Goal: Contribute content: Contribute content

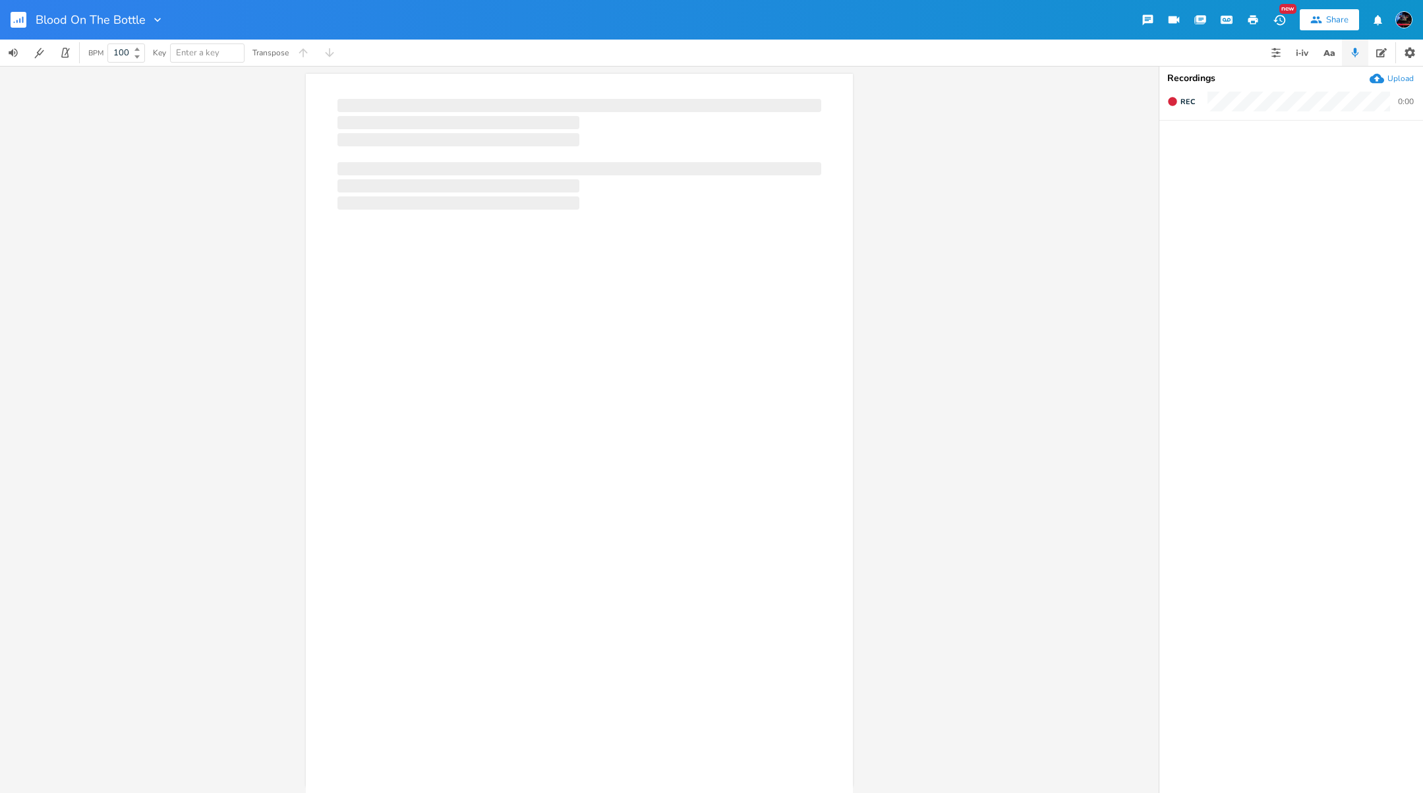
scroll to position [0, 1]
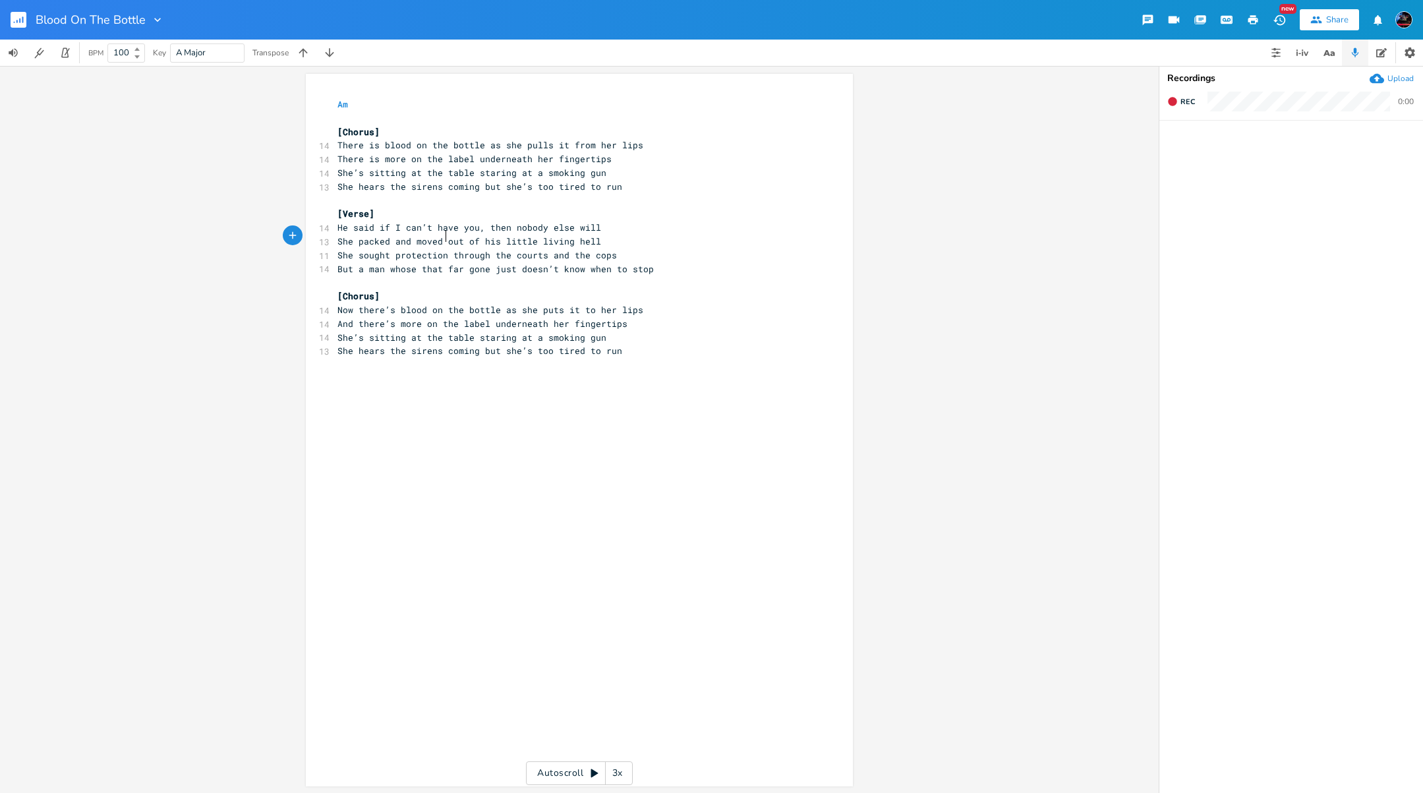
click at [439, 237] on span "She packed and moved out of his little living hell" at bounding box center [469, 241] width 264 height 12
type textarea ","
click at [374, 370] on div "xxxxxxxxxx Am ​ [Chorus] 14 There is blood on the bottle as she pulls it from h…" at bounding box center [589, 442] width 509 height 695
type textarea "[Verse]"
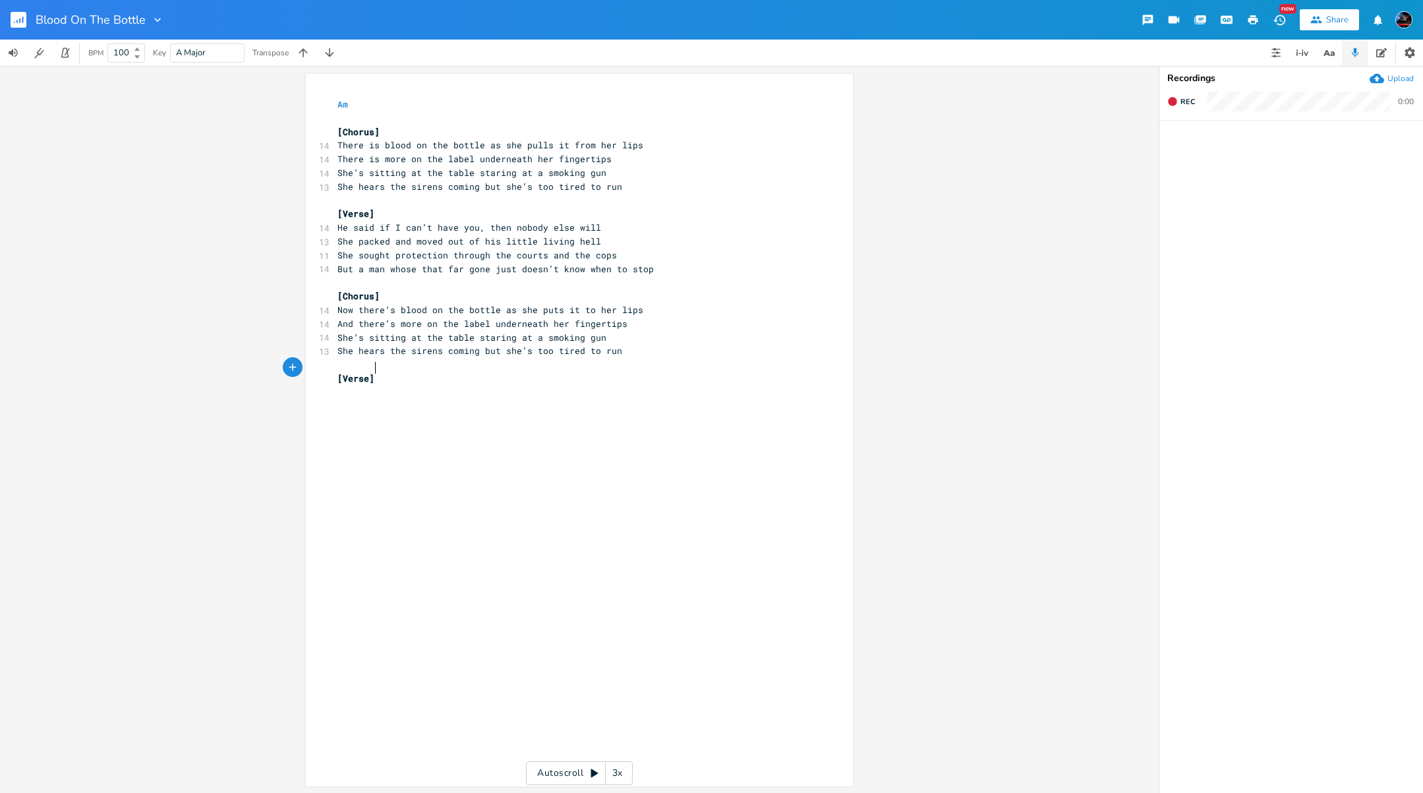
scroll to position [0, 23]
click at [411, 264] on span "But a man whose that far gone just doesn’t know when to stop" at bounding box center [495, 269] width 316 height 12
type textarea ";s"
type textarea "'s"
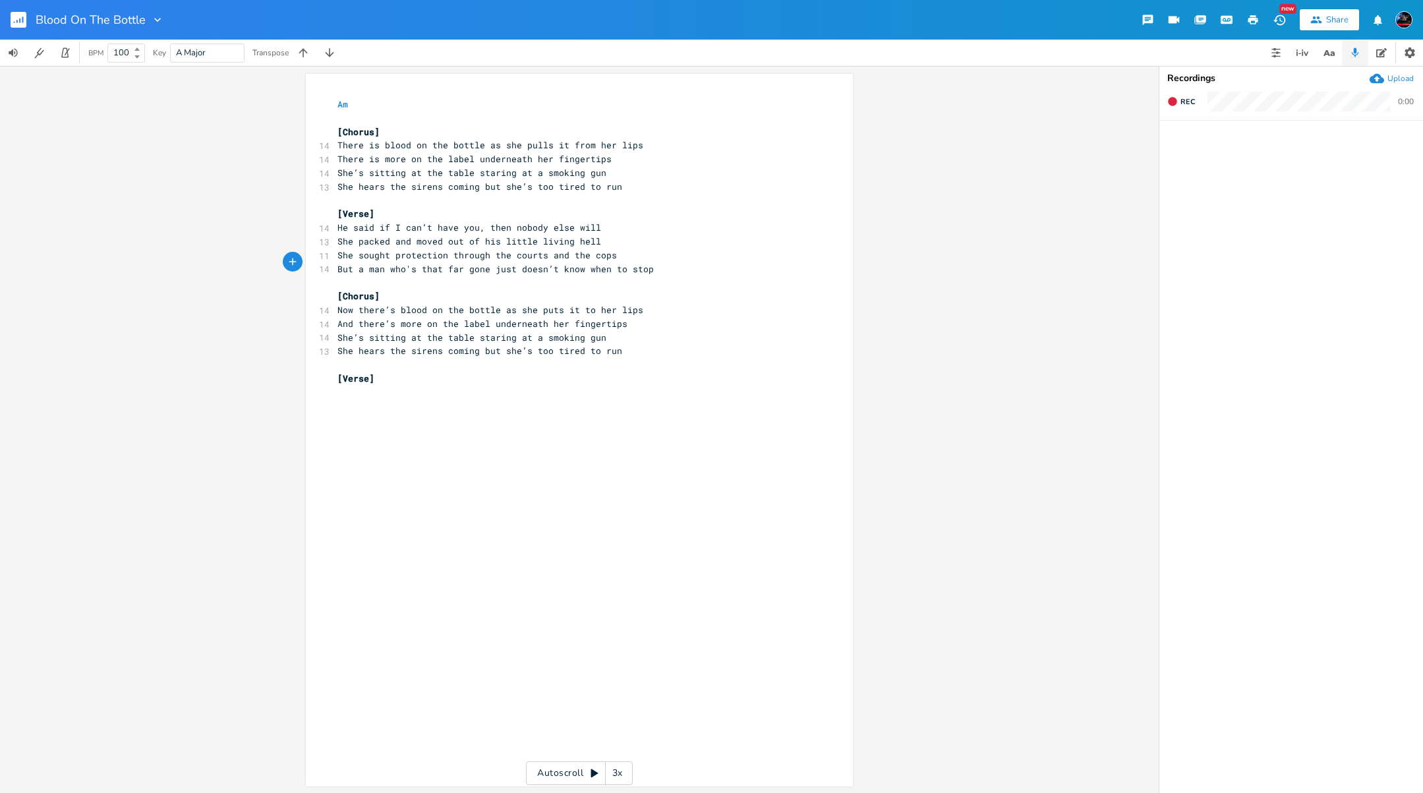
click at [335, 385] on pre "​" at bounding box center [573, 392] width 476 height 14
type textarea "There were no red flas"
type textarea "gs, no cause for alarm"
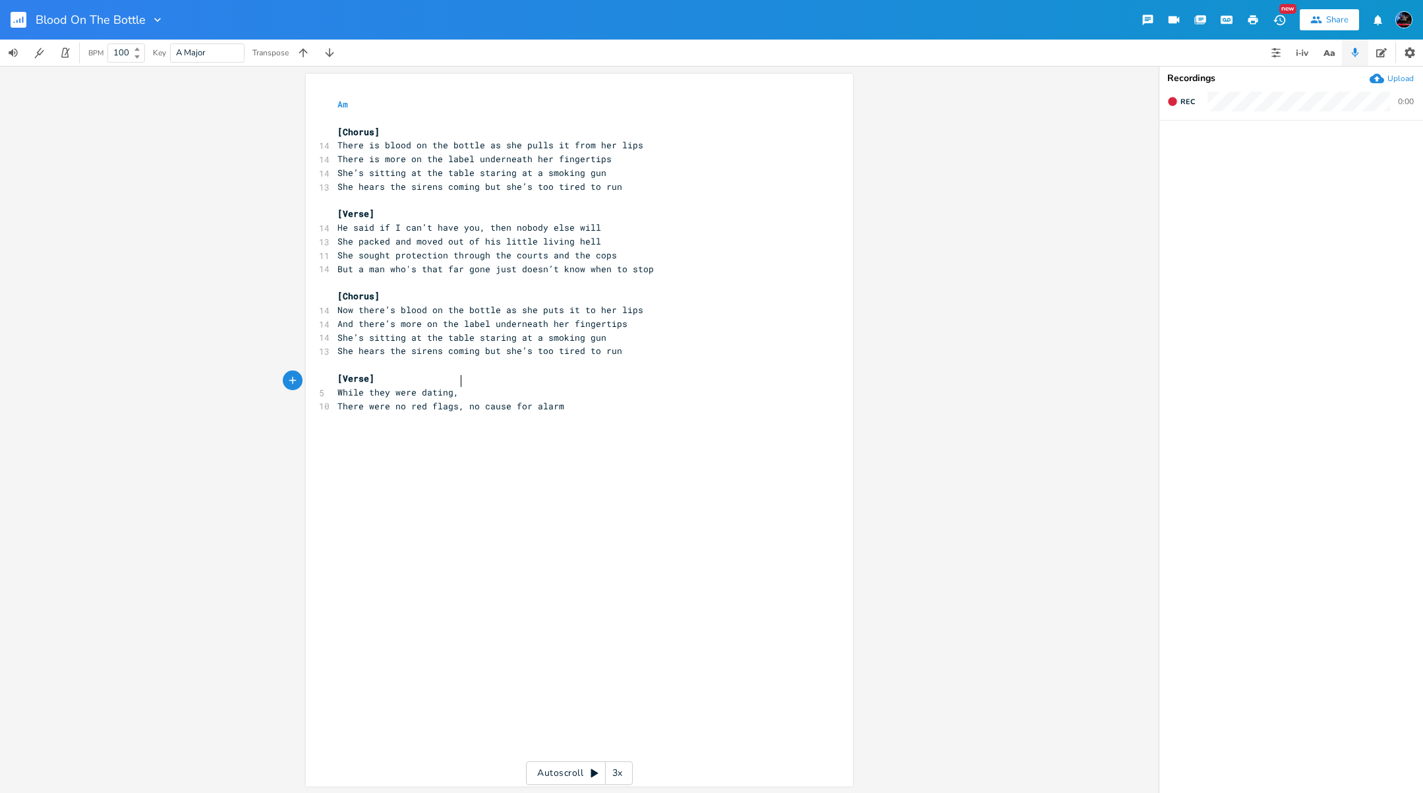
scroll to position [0, 80]
type textarea "While they were dating, he turned on the charm"
type textarea "The trouble started not o"
type textarea "long after e"
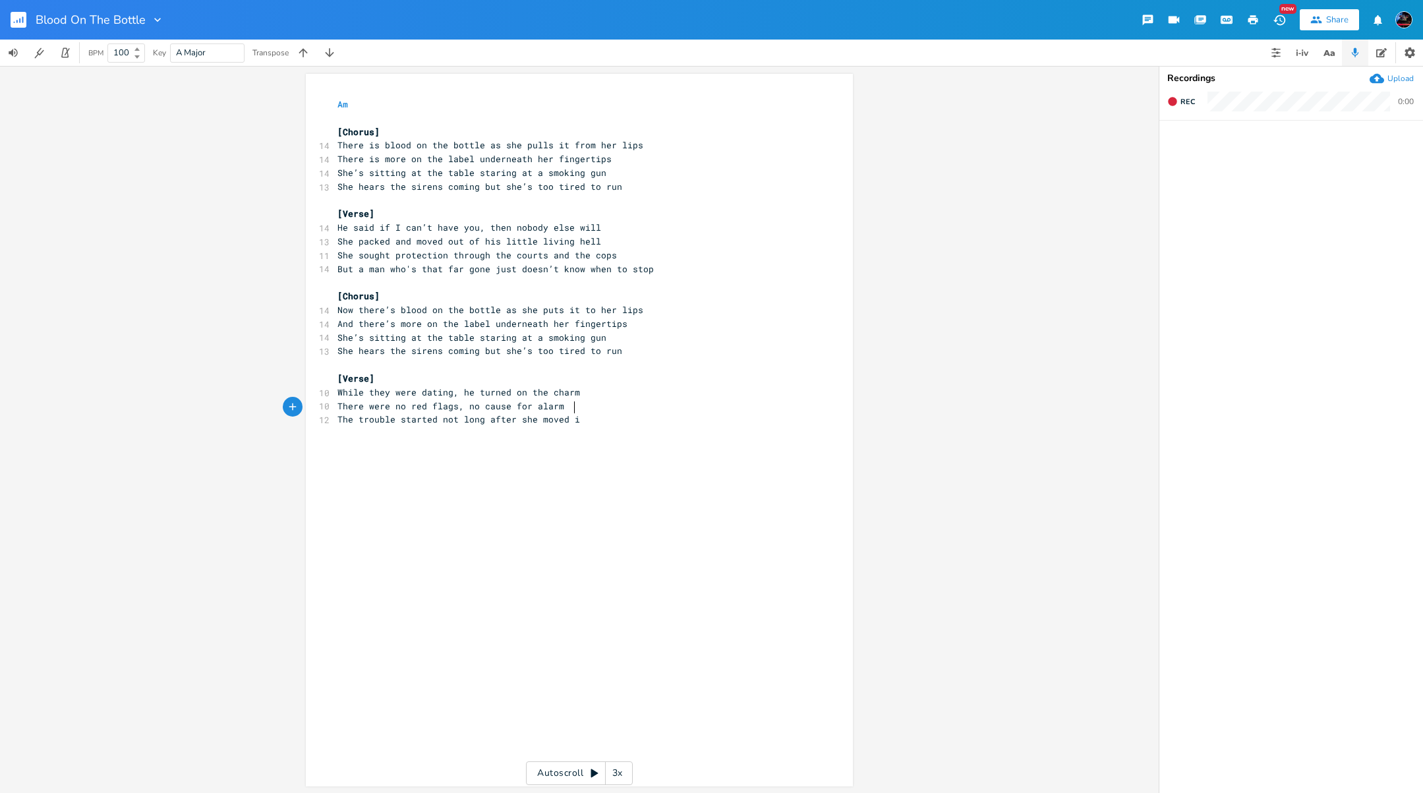
type textarea "she moved in"
drag, startPoint x: 432, startPoint y: 405, endPoint x: 331, endPoint y: 407, distance: 100.8
click at [335, 413] on pre "The trouble started not long after she moved in" at bounding box center [573, 420] width 476 height 14
type textarea "She saw his true colors"
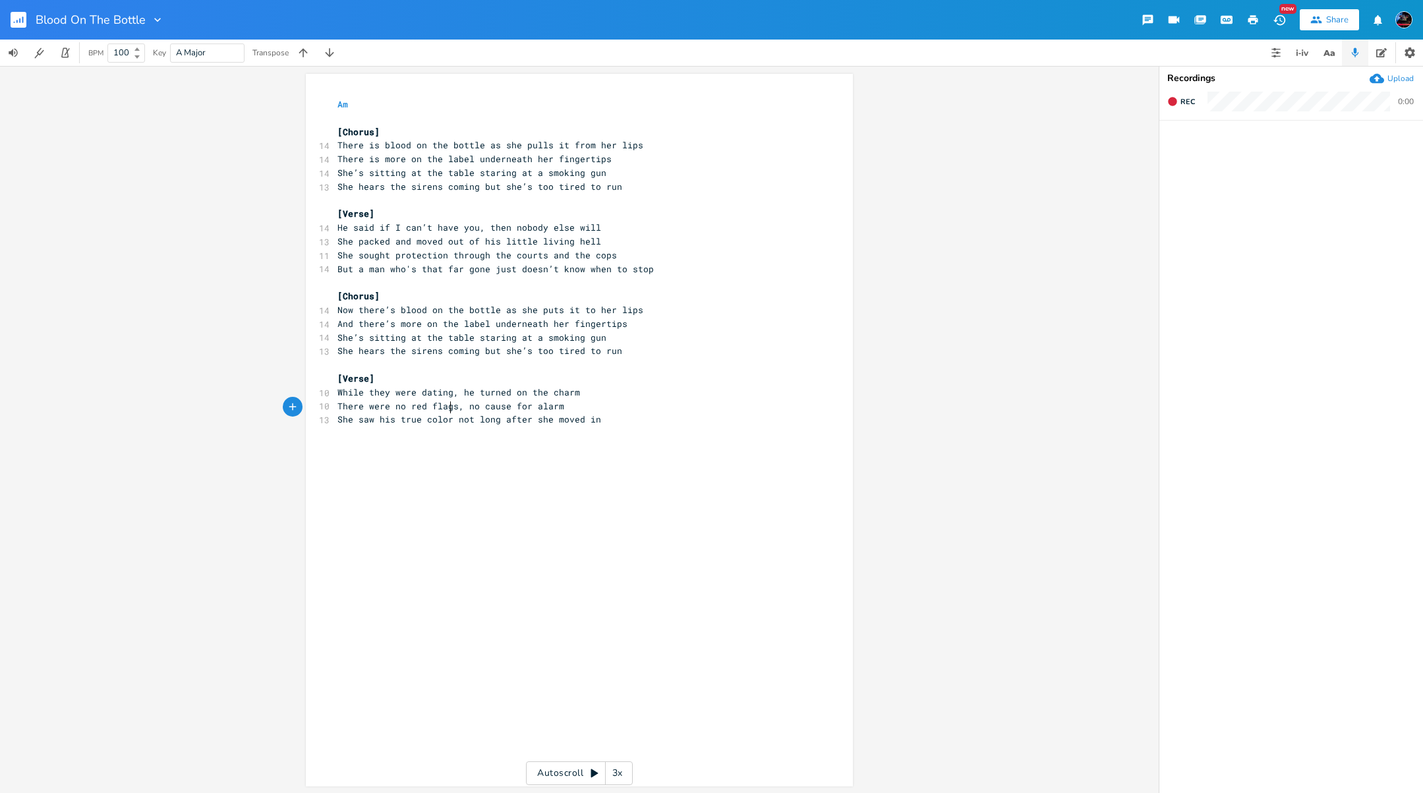
scroll to position [0, 75]
click at [603, 413] on pre "She saw his true colors not long after she moved in" at bounding box center [573, 420] width 476 height 14
drag, startPoint x: 600, startPoint y: 408, endPoint x: 457, endPoint y: 407, distance: 143.0
click at [457, 413] on pre "She saw his true colors not long after she moved in" at bounding box center [573, 420] width 476 height 14
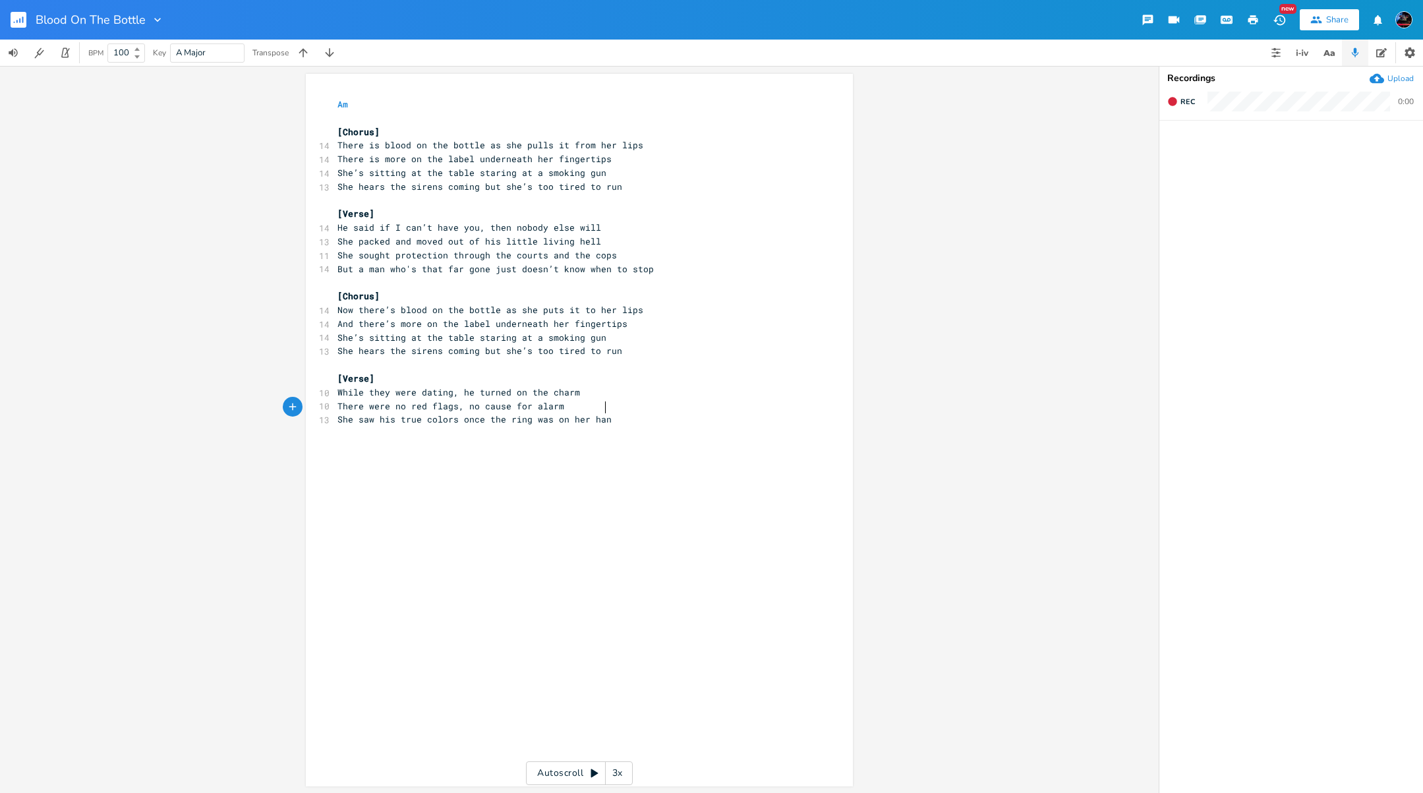
type textarea "once the ring was on her hand"
type textarea "She n"
type textarea "knew she had to leave, she started makin"
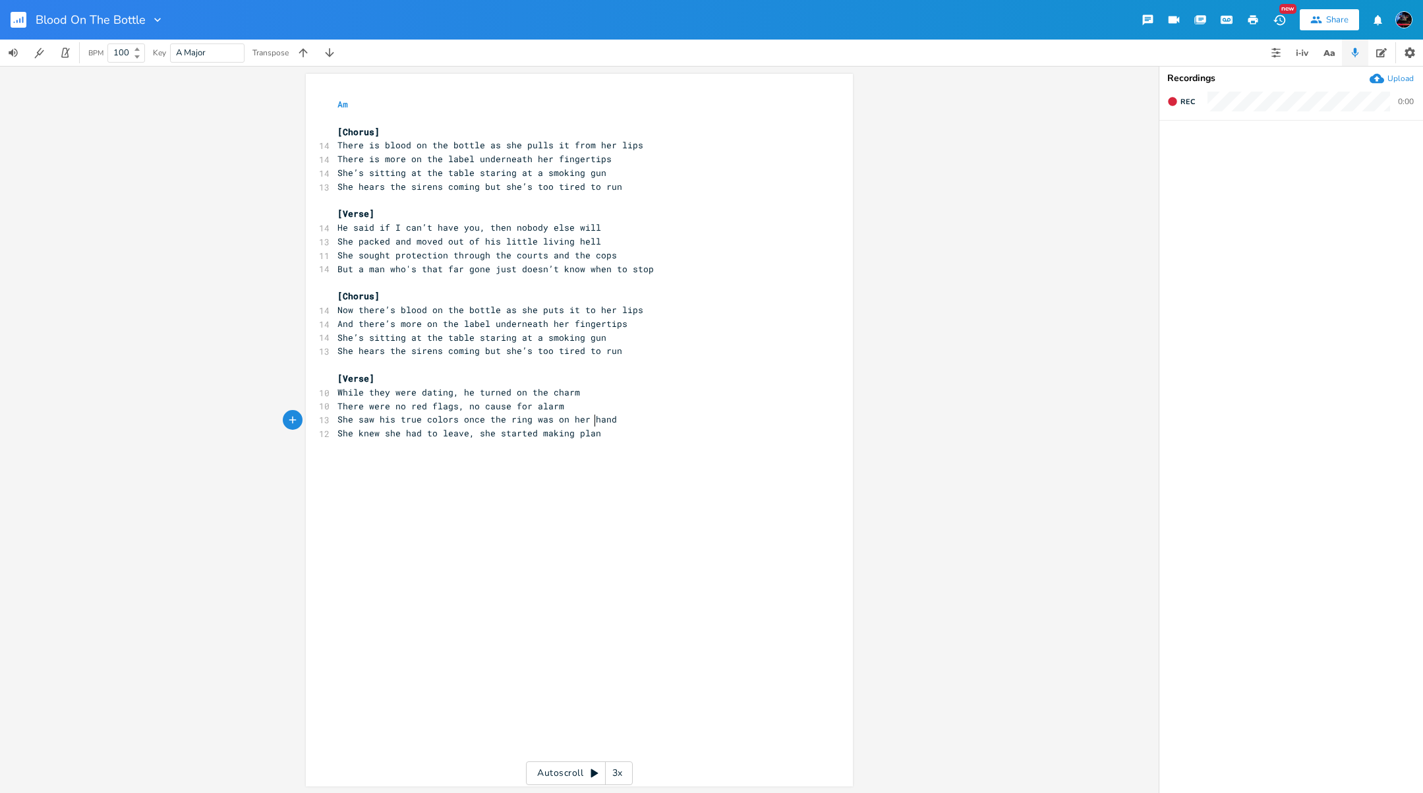
type textarea "g plans"
type textarea "[Verse]"
type textarea "She served him papa"
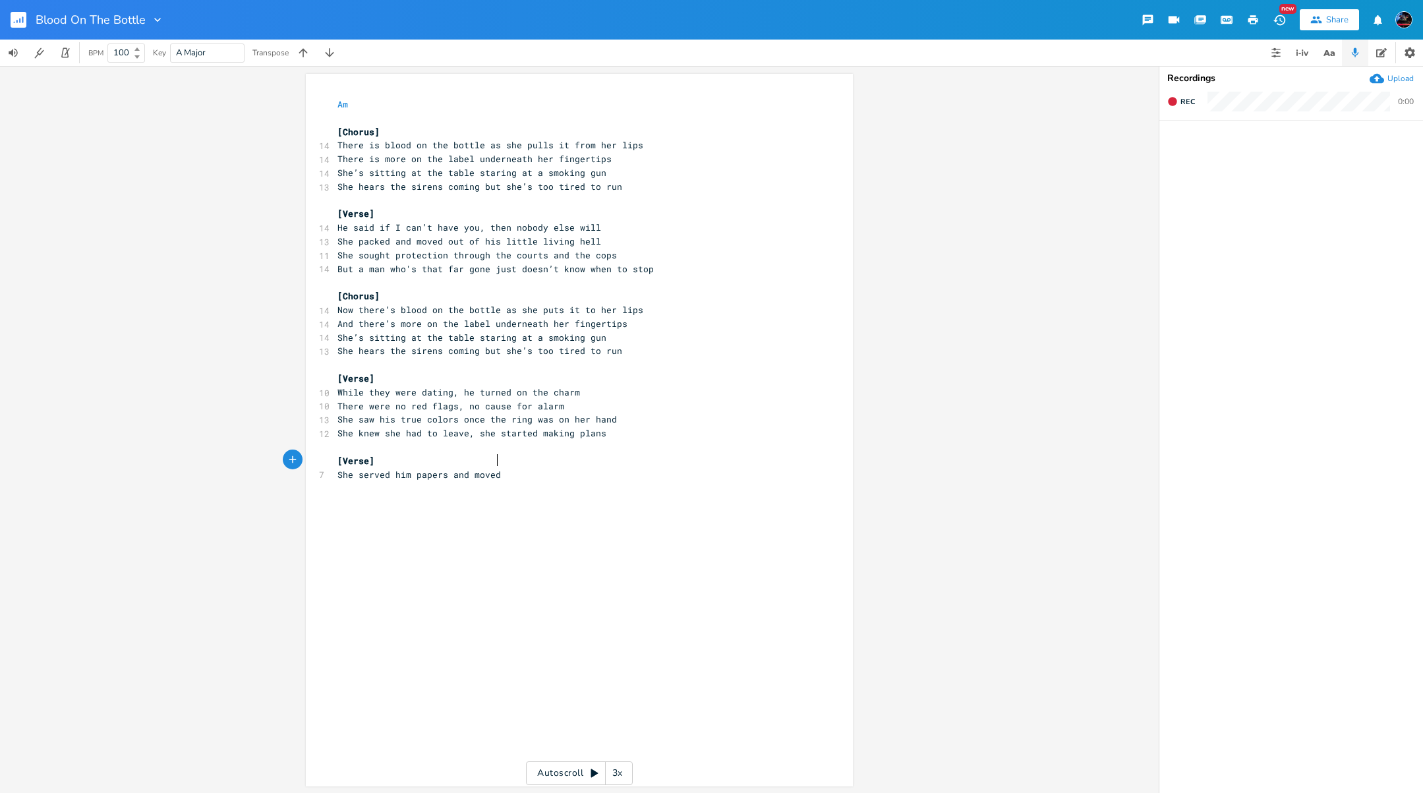
scroll to position [0, 49]
type textarea "ers and moved 3 states away"
type textarea "She wasn't surprised when she saw his car that day"
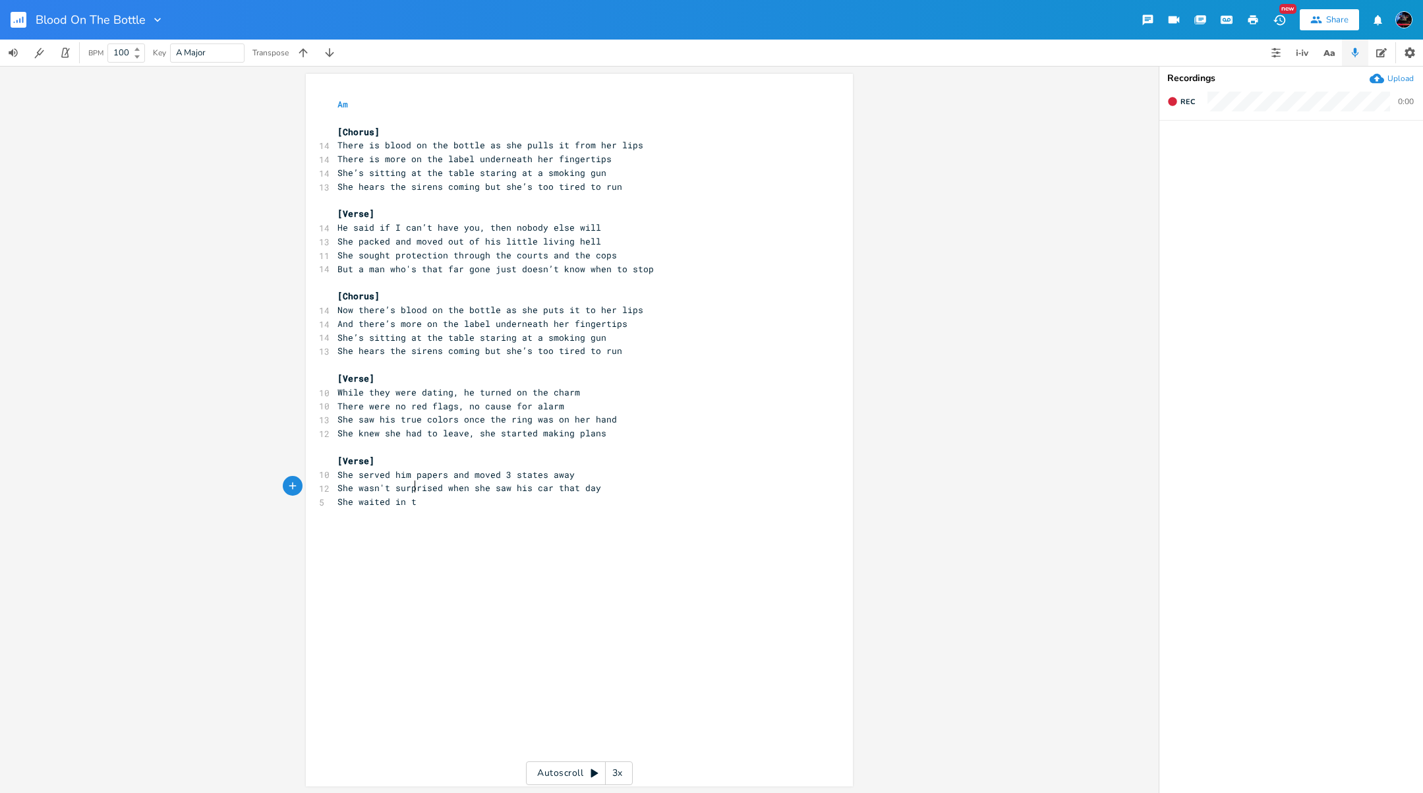
type textarea "She waited in the"
type textarea "her kitchen as he broke in the back door"
type textarea "A steady aim, the noise"
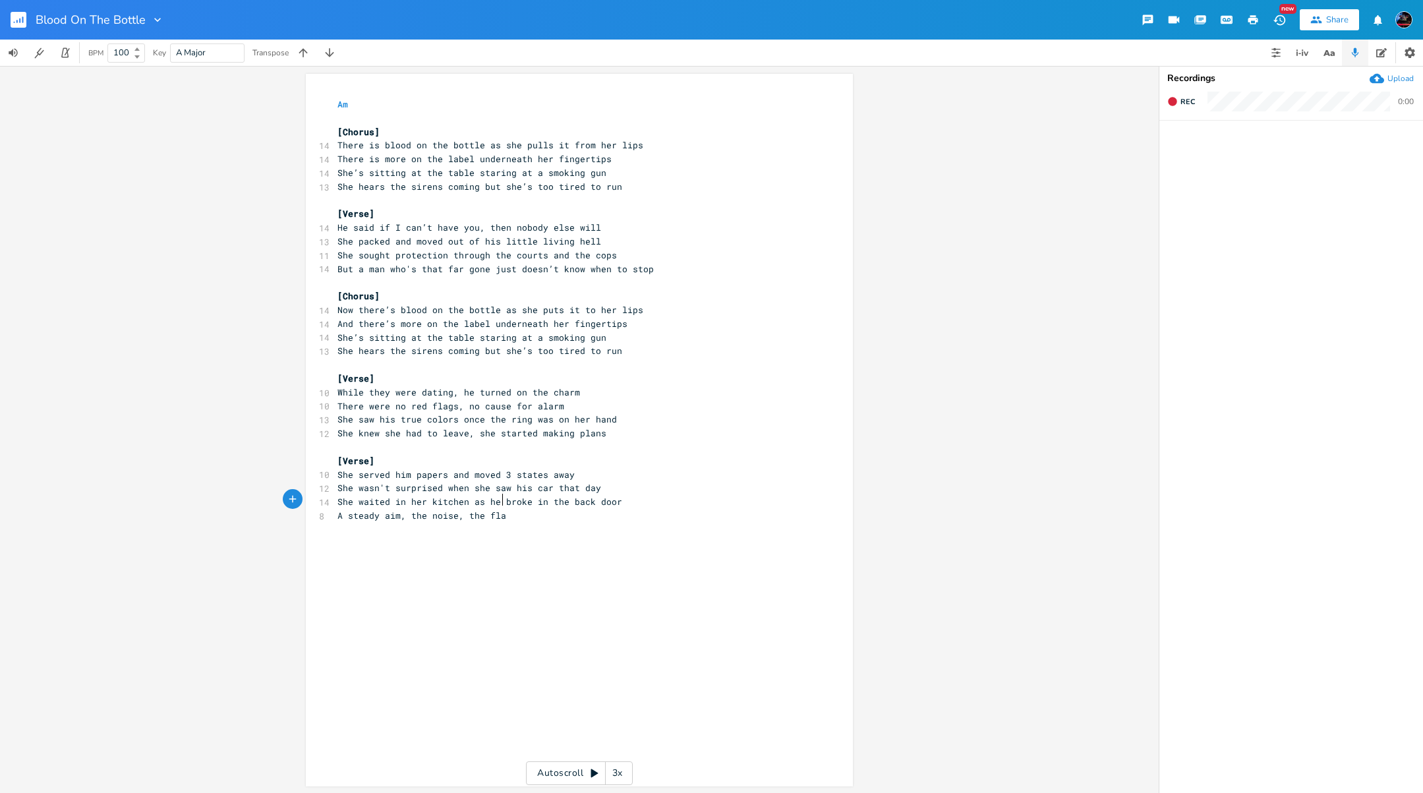
scroll to position [0, 34]
type textarea ", the flame"
type textarea "Teh"
type textarea "h"
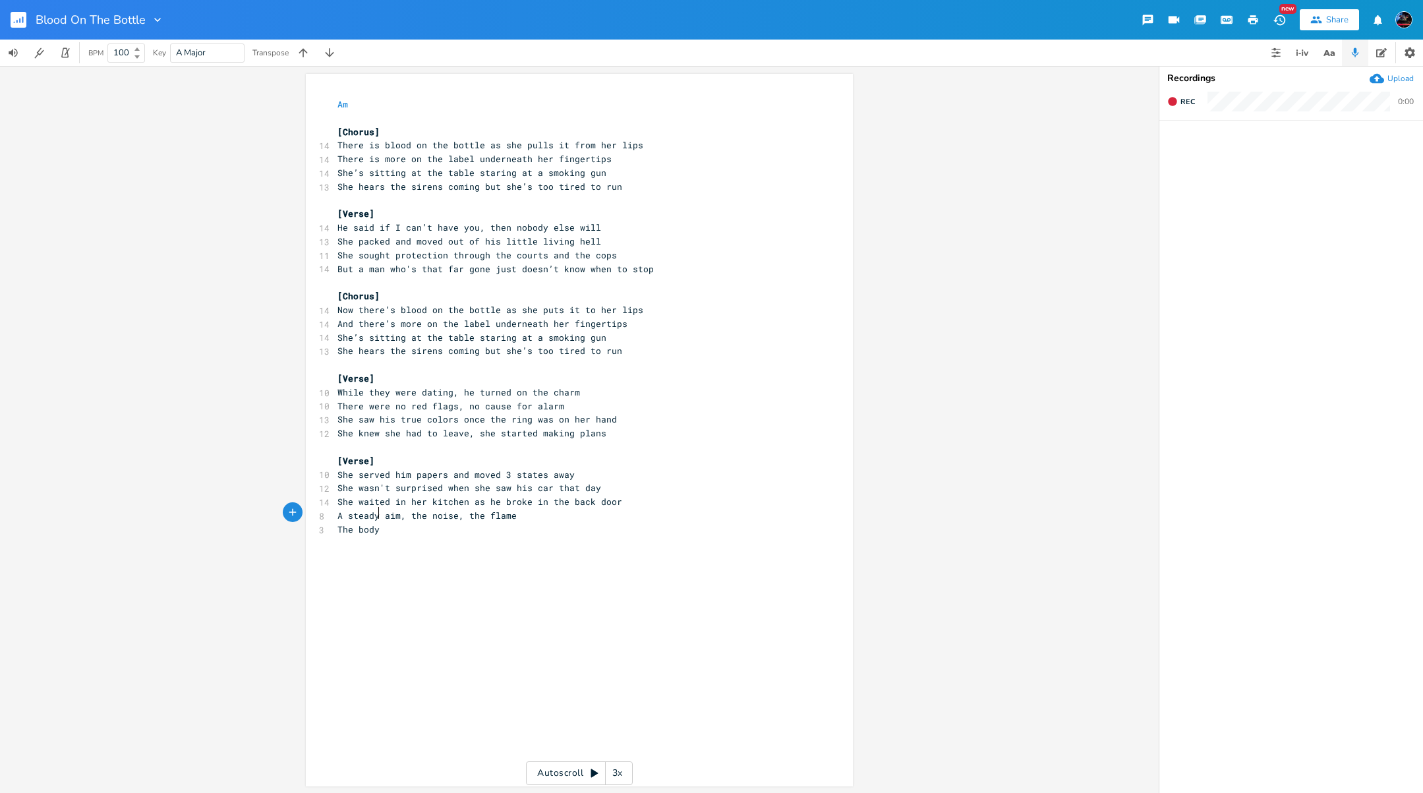
scroll to position [0, 24]
type textarea "e body on the floor"
type textarea "hit the floor"
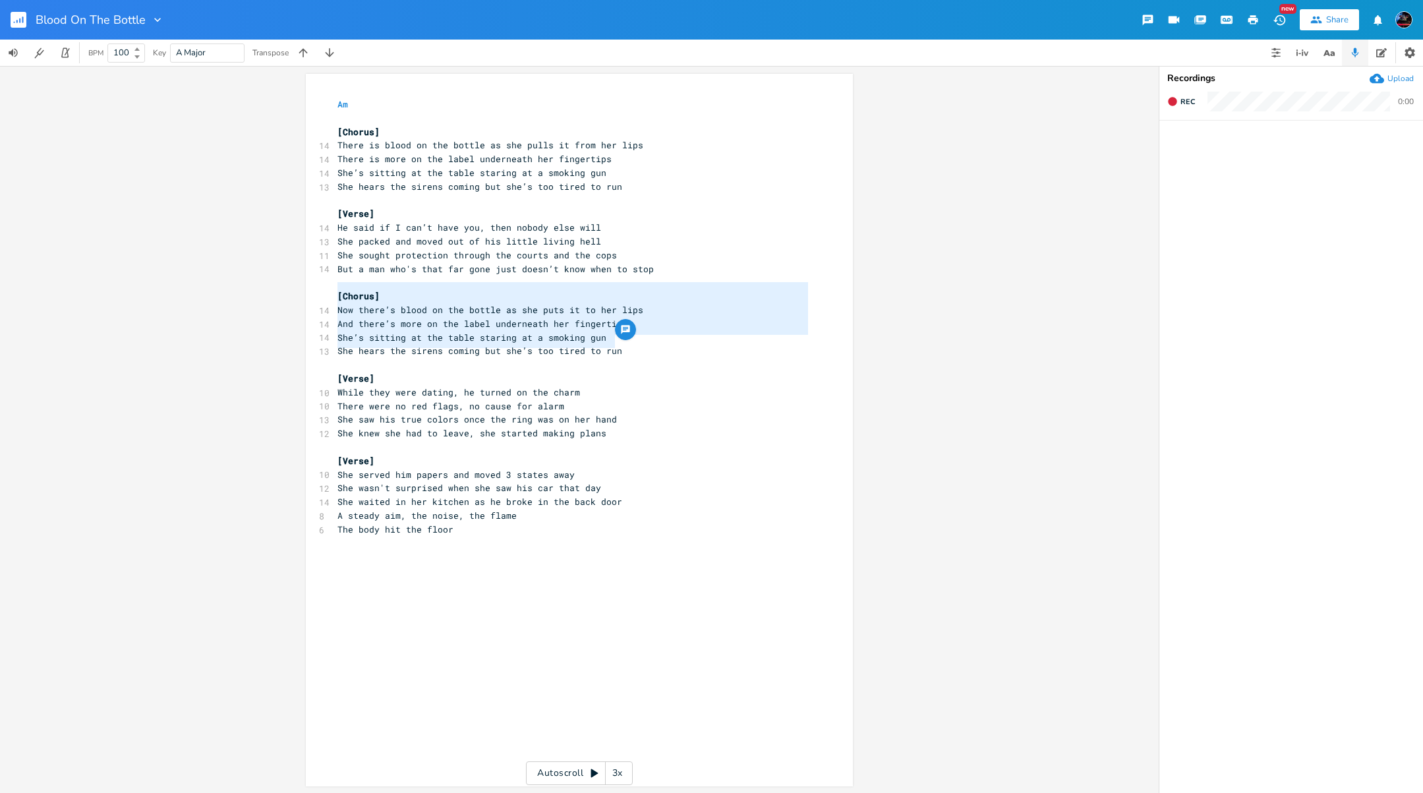
drag, startPoint x: 615, startPoint y: 341, endPoint x: 279, endPoint y: 288, distance: 340.2
click at [279, 288] on div "[Chorus] Now there’s blood on the bottle as she puts it to her lips And there’s…" at bounding box center [579, 429] width 1158 height 727
type textarea "​[Chorus] Now there’s blood on the bottle as she puts it to her lips And there’…"
click at [338, 545] on div "x Am ​ [Chorus] 14 There is blood on the bottle as she pulls it from her lips 1…" at bounding box center [589, 442] width 509 height 695
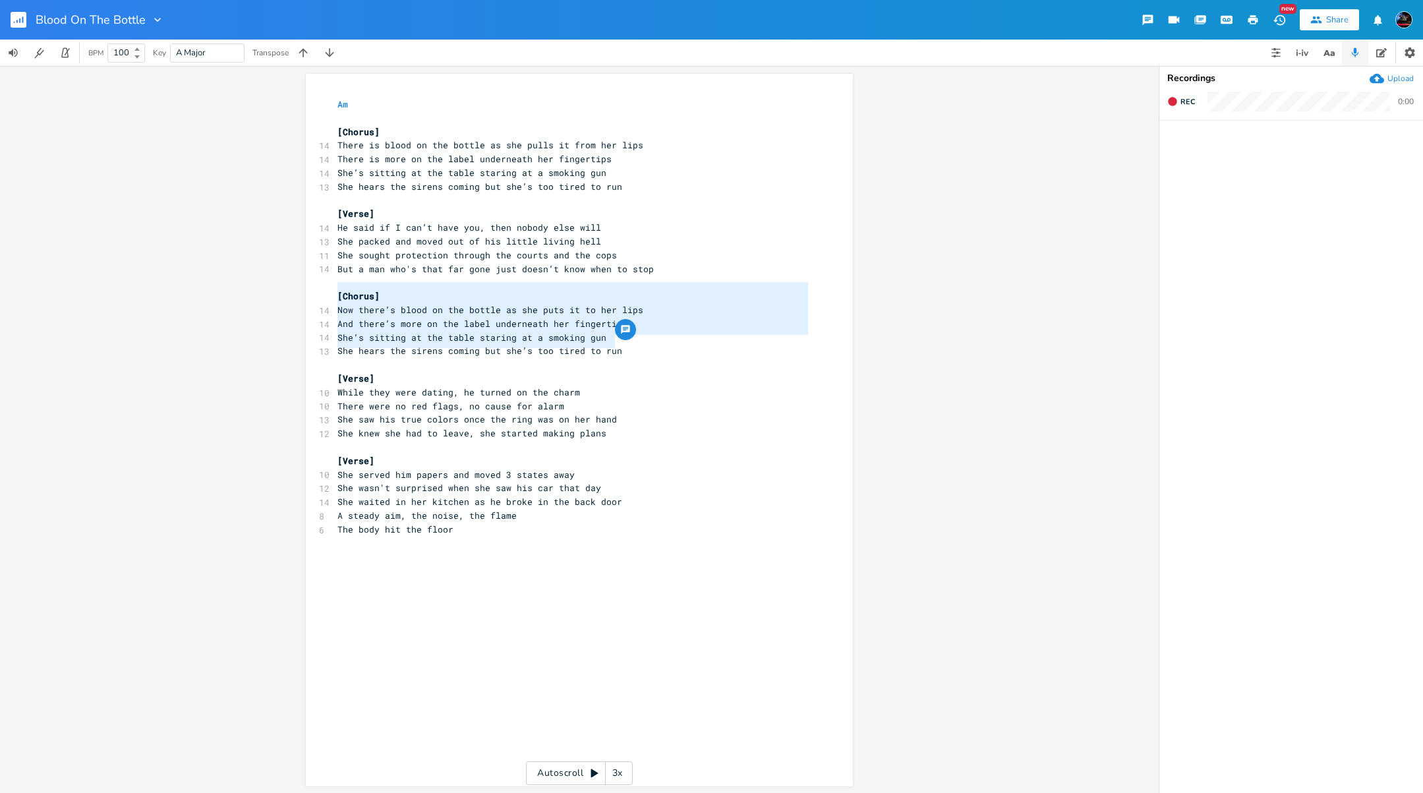
scroll to position [3, 0]
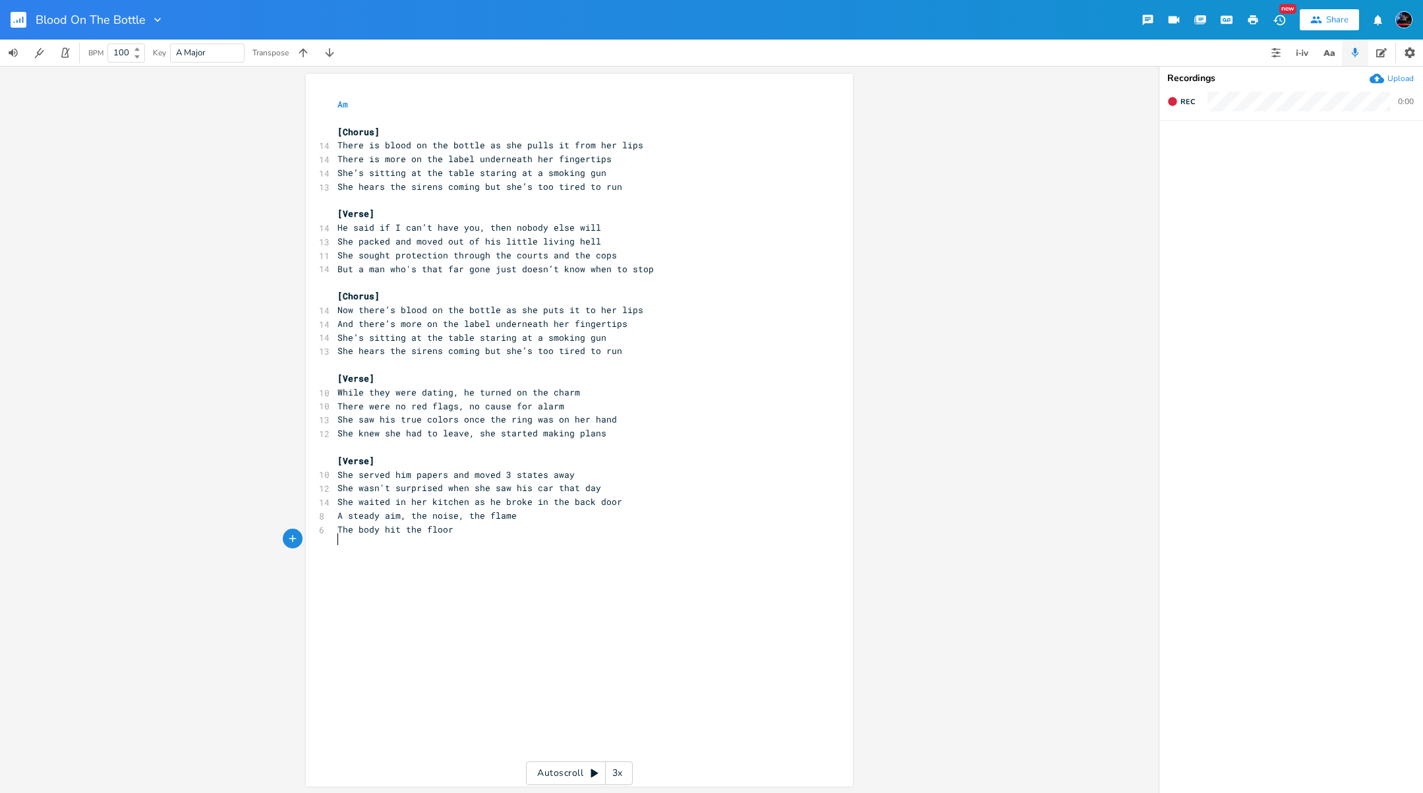
type textarea "​"
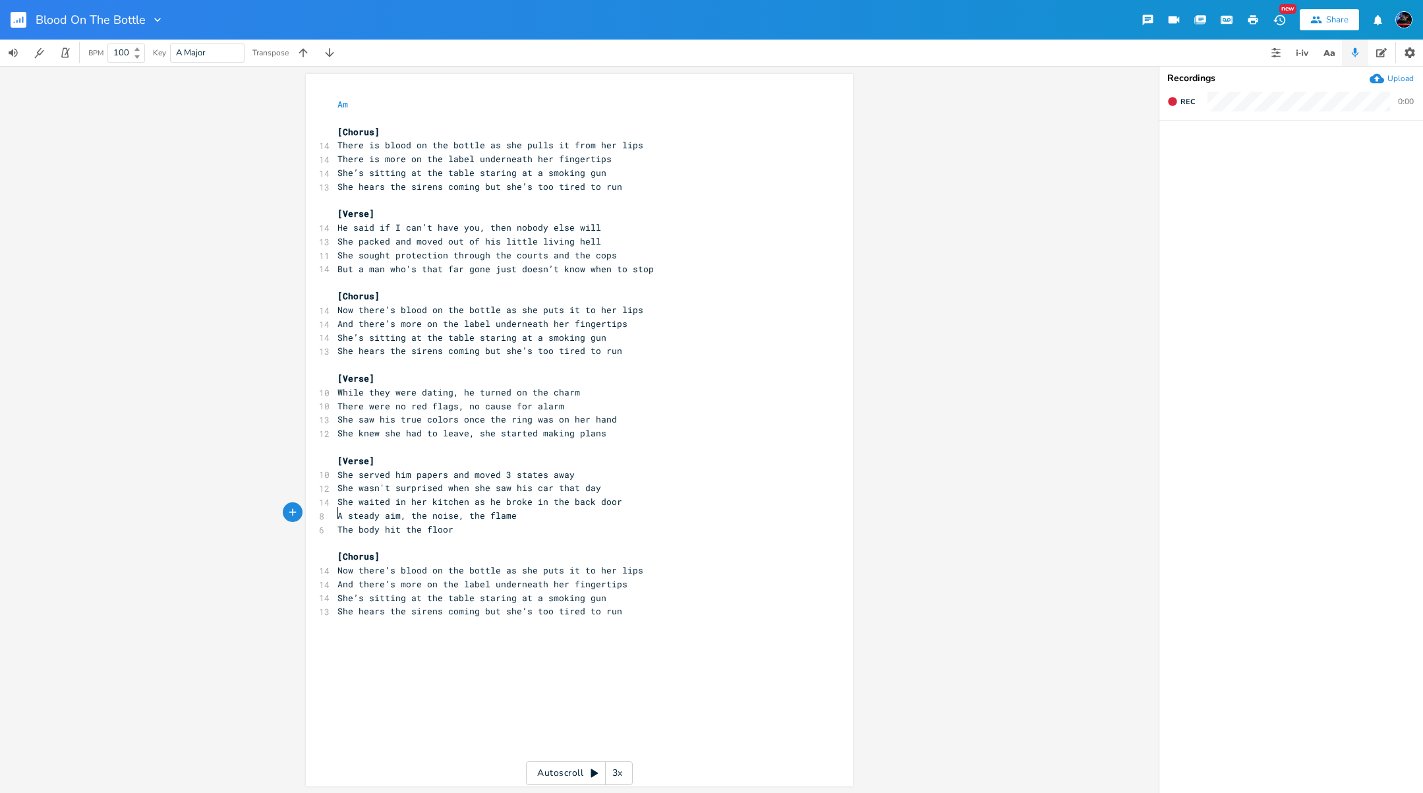
click at [337, 523] on span "The body hit the floor" at bounding box center [395, 529] width 116 height 12
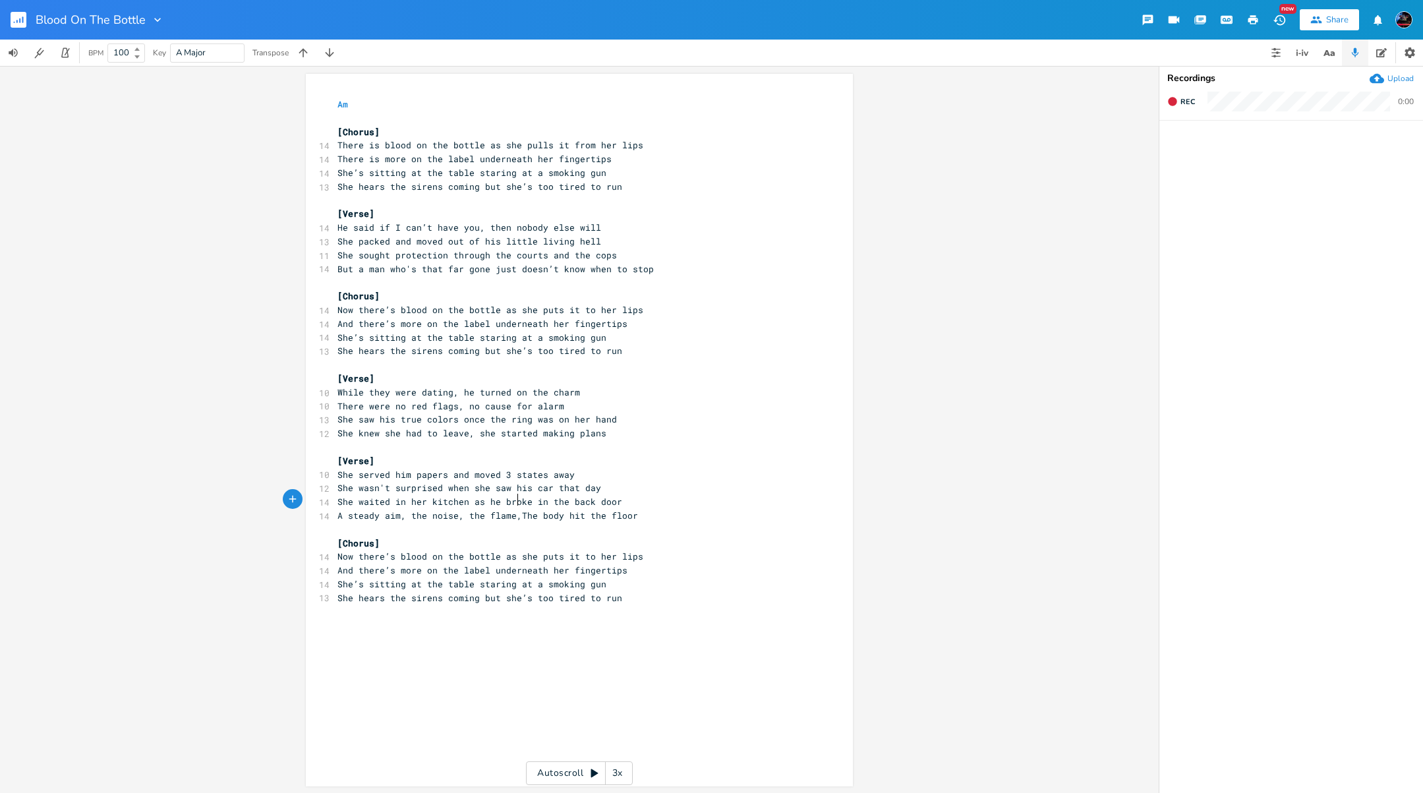
scroll to position [0, 3]
type textarea ", t"
click at [600, 263] on span "But a man who's that far gone just doesn’t know when to stop" at bounding box center [495, 269] width 316 height 12
type textarea "how"
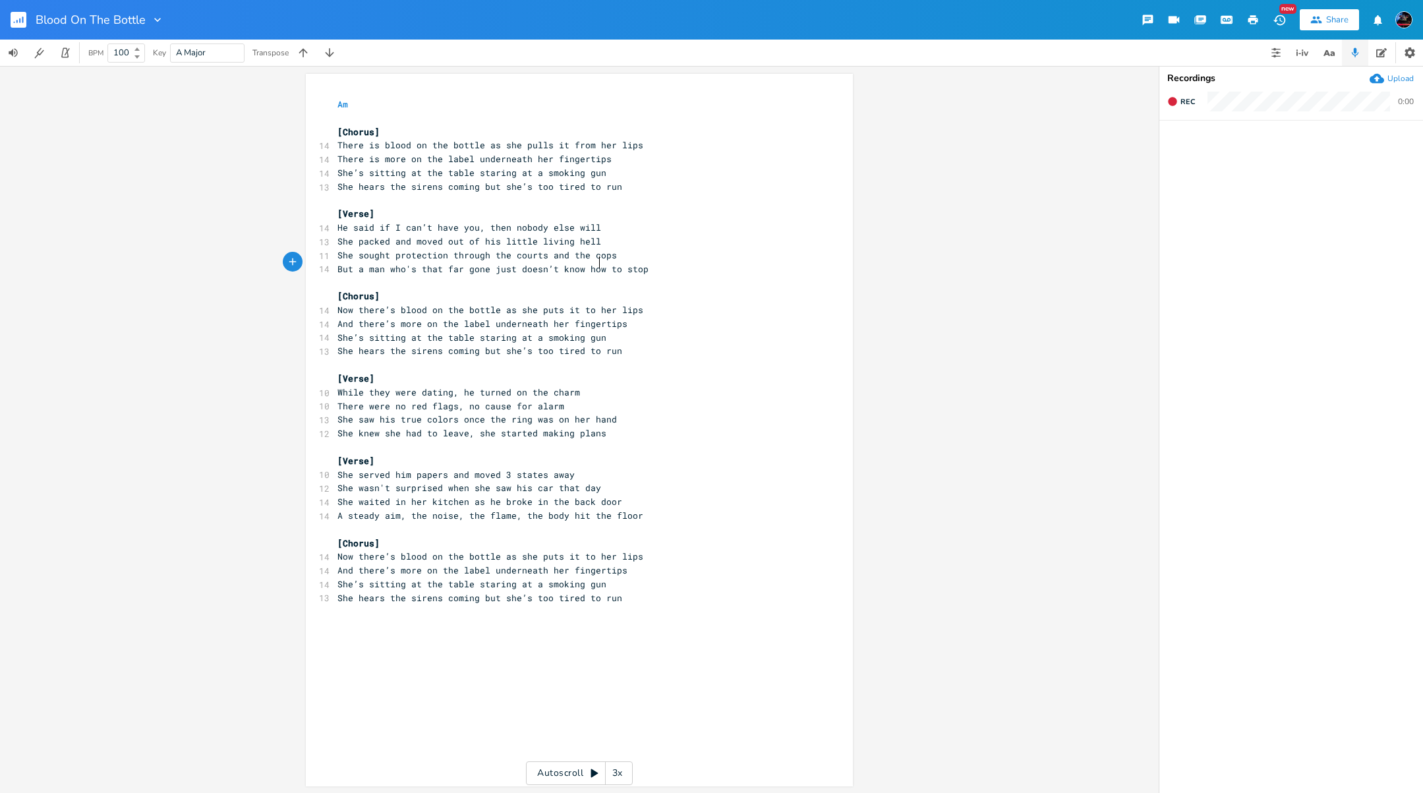
scroll to position [0, 14]
click at [613, 184] on pre "She hears the sirens coming but she’s too tired to run" at bounding box center [573, 187] width 476 height 14
type textarea "but she’s too tired to run"
drag, startPoint x: 610, startPoint y: 185, endPoint x: 477, endPoint y: 187, distance: 133.1
click at [477, 187] on span "She hears the sirens coming but she’s too tired to run" at bounding box center [479, 187] width 285 height 12
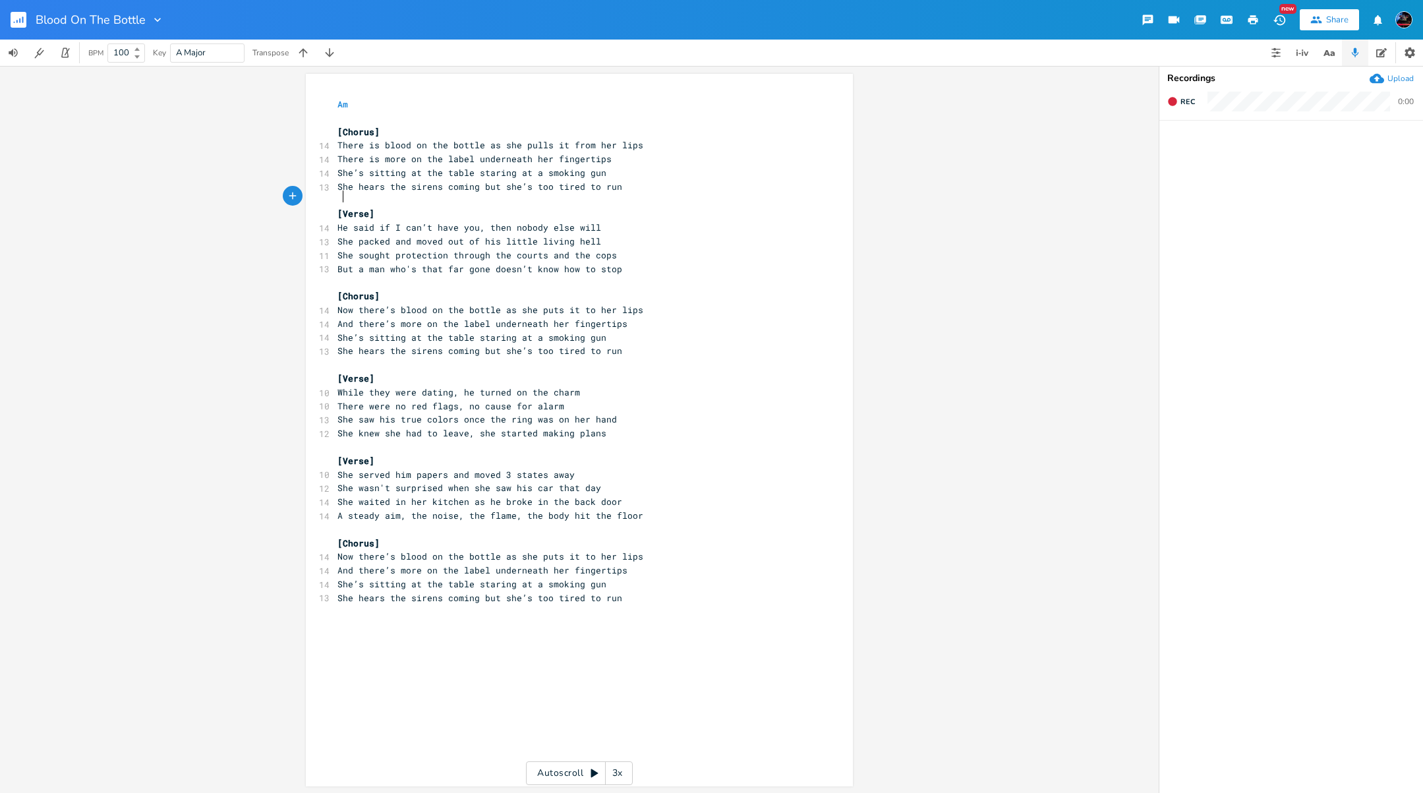
click at [583, 194] on pre at bounding box center [573, 201] width 476 height 14
click at [612, 183] on pre "She hears the sirens coming but she’s too tired to run" at bounding box center [573, 187] width 476 height 14
drag, startPoint x: 612, startPoint y: 183, endPoint x: 498, endPoint y: 184, distance: 113.3
click at [498, 184] on pre "She hears the sirens coming but she’s too tired to run" at bounding box center [573, 187] width 476 height 14
type textarea "the deeds already done"
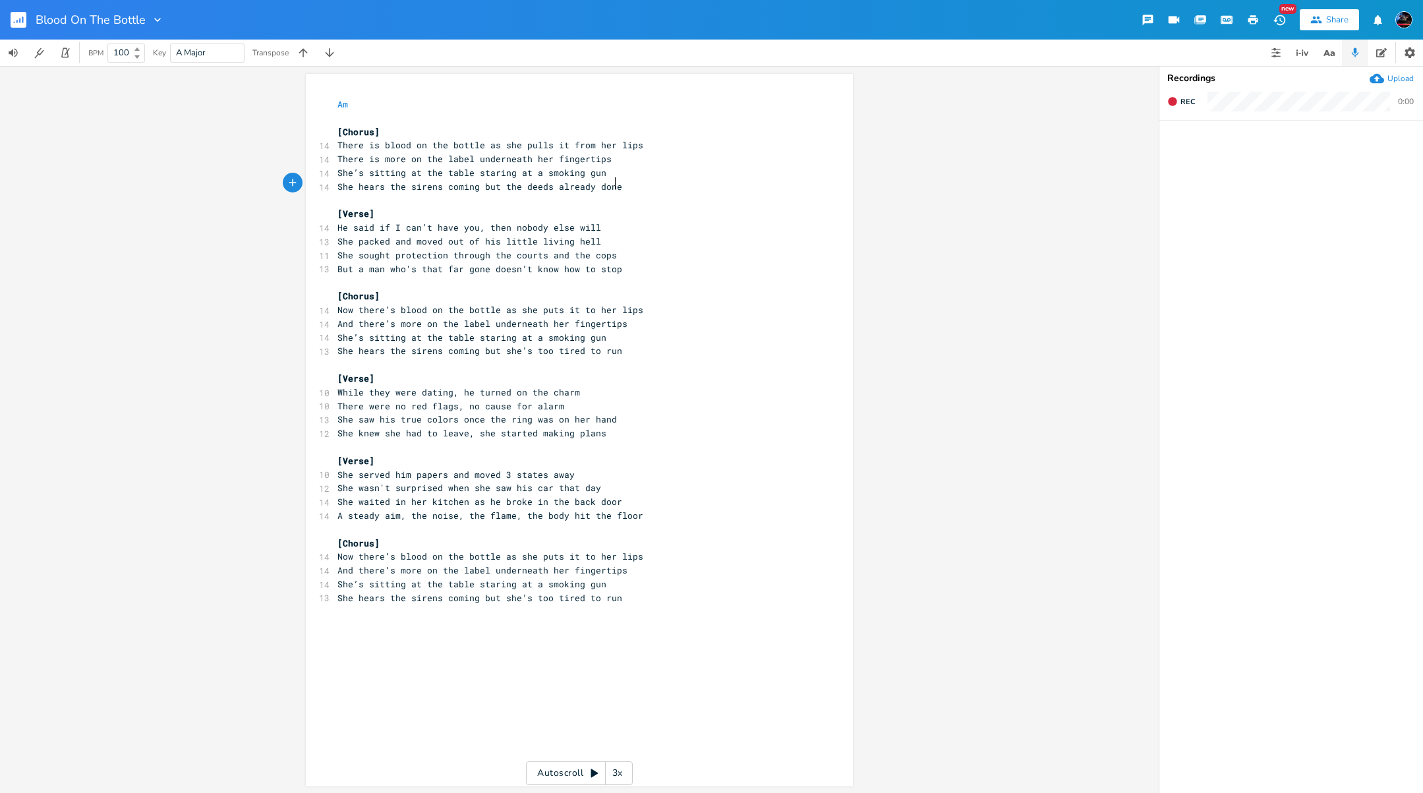
scroll to position [0, 76]
type textarea "too tired to run"
drag, startPoint x: 612, startPoint y: 343, endPoint x: 498, endPoint y: 343, distance: 114.0
click at [498, 344] on pre "She hears the sirens coming but she’s too tired to run" at bounding box center [573, 351] width 476 height 14
type textarea "the deeds already done"
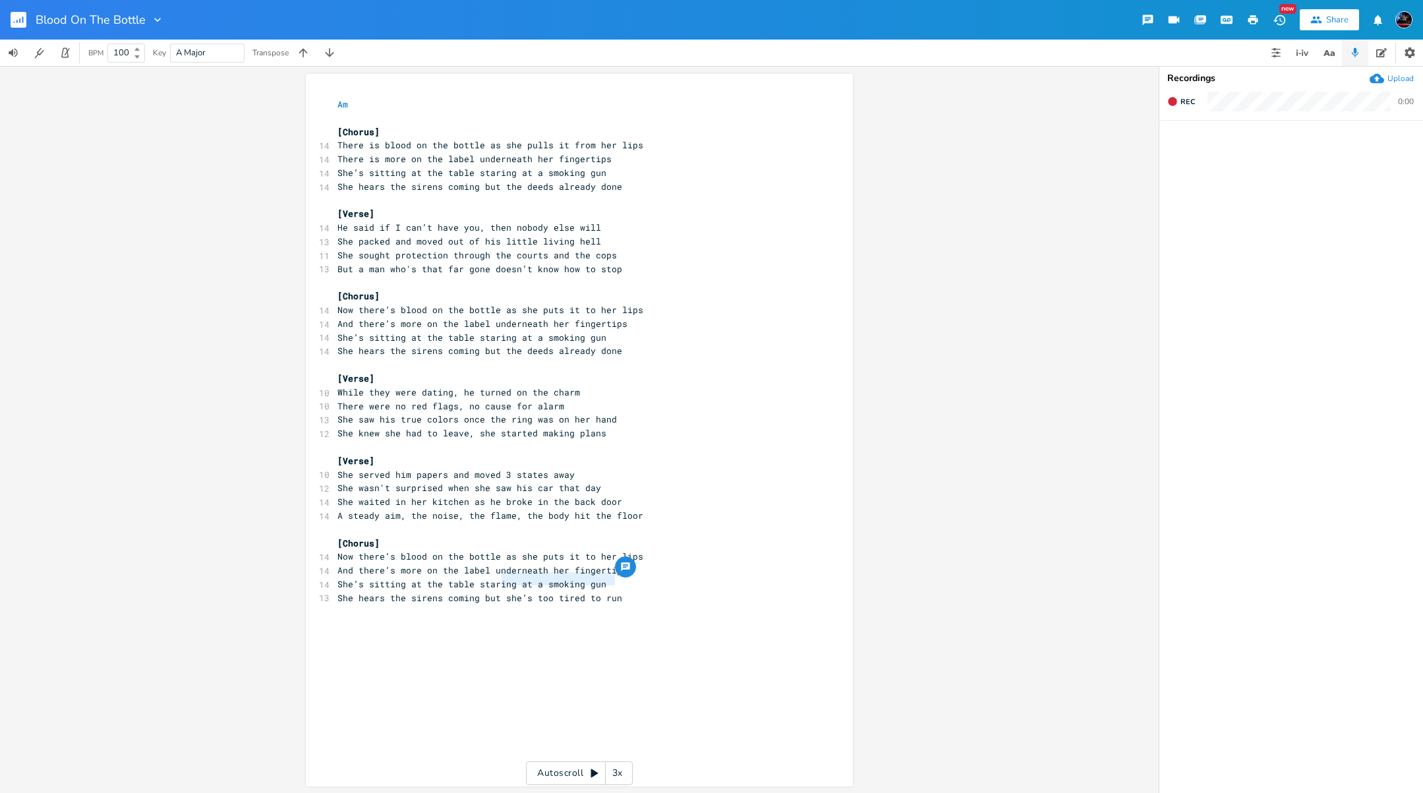
drag, startPoint x: 612, startPoint y: 580, endPoint x: 500, endPoint y: 577, distance: 111.4
click at [500, 591] on pre "She hears the sirens coming but she’s too tired to run" at bounding box center [573, 598] width 476 height 14
type textarea "the deeds already done"
click at [541, 592] on span "She hears the sirens coming but the deeds already done" at bounding box center [479, 598] width 285 height 12
type textarea "'"
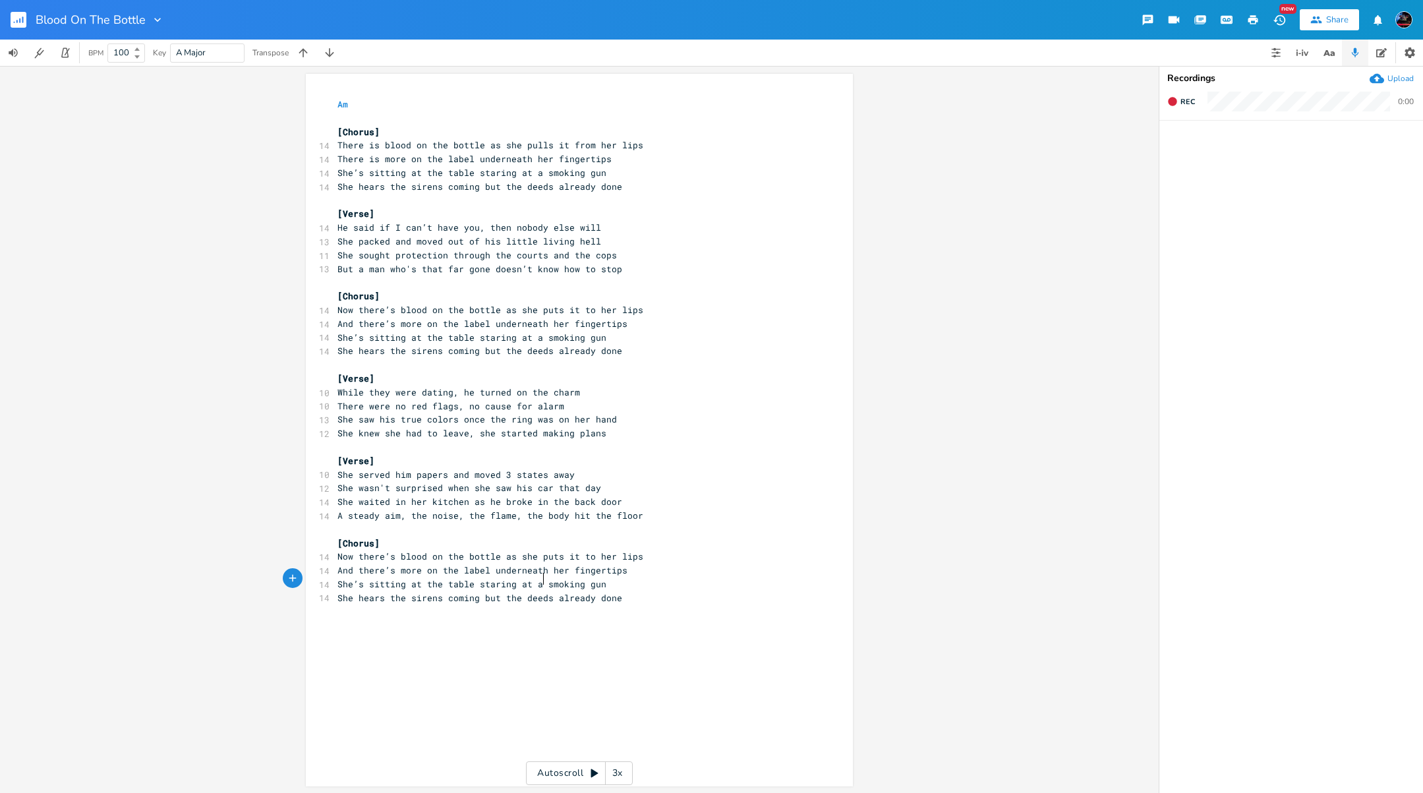
scroll to position [0, 1]
click at [540, 345] on span "She hears the sirens coming but the deeds already done" at bounding box center [479, 351] width 285 height 12
type textarea "'"
click at [540, 185] on span "She hears the sirens coming but the deeds already done" at bounding box center [479, 187] width 285 height 12
type textarea "'"
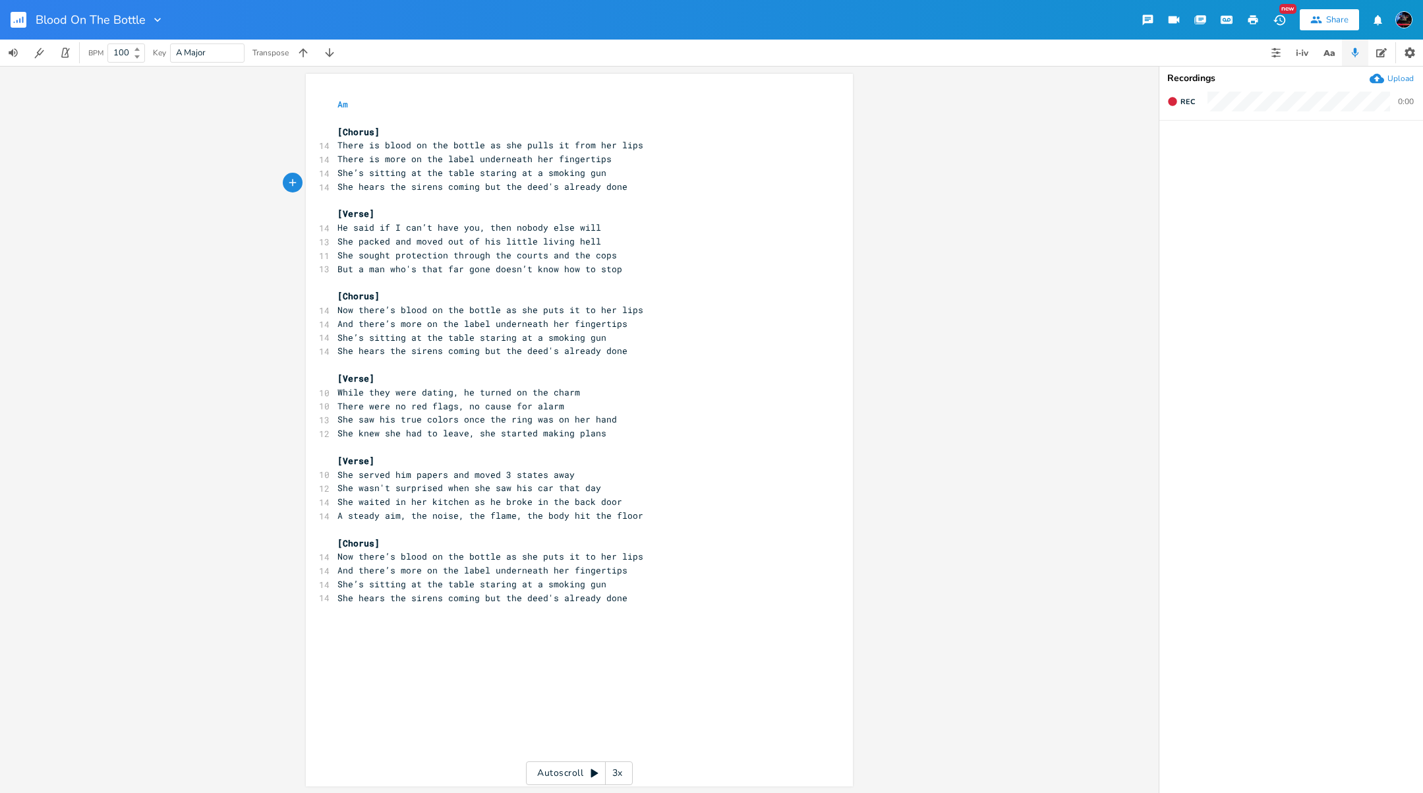
click at [944, 26] on div "Blood On The Bottle New Share" at bounding box center [711, 20] width 1423 height 40
